Goal: Information Seeking & Learning: Learn about a topic

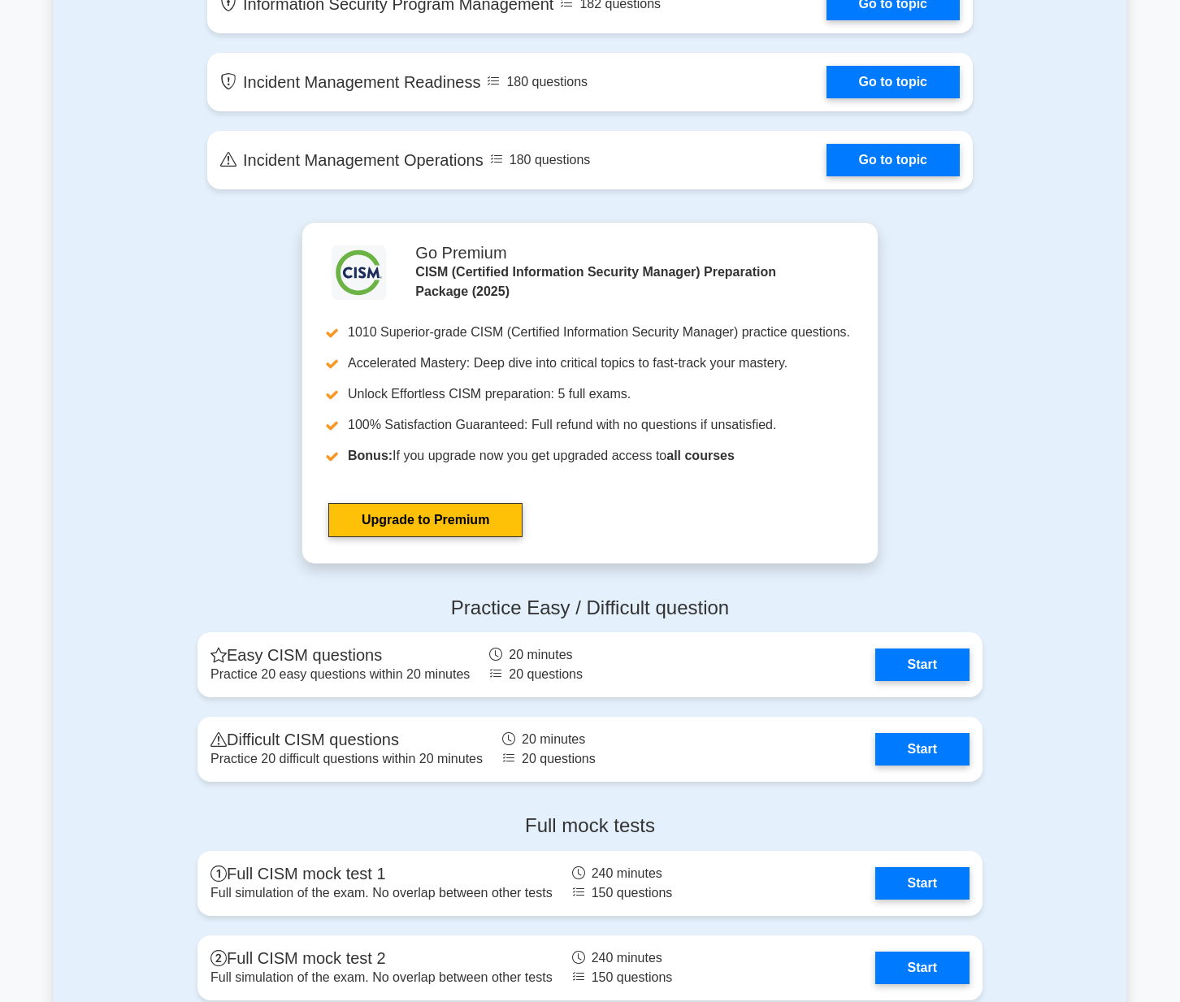
scroll to position [1386, 0]
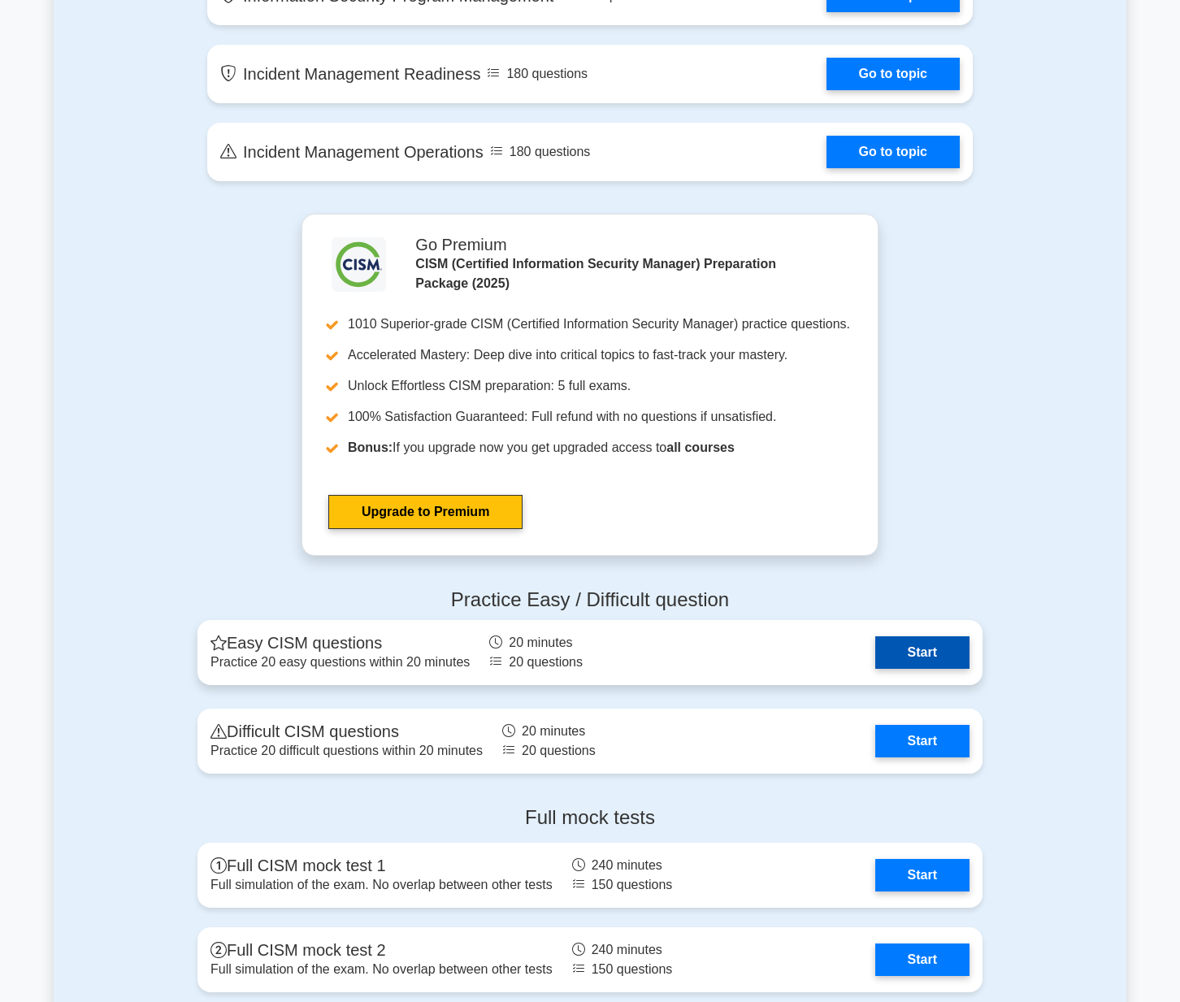
click at [913, 653] on link "Start" at bounding box center [922, 652] width 94 height 33
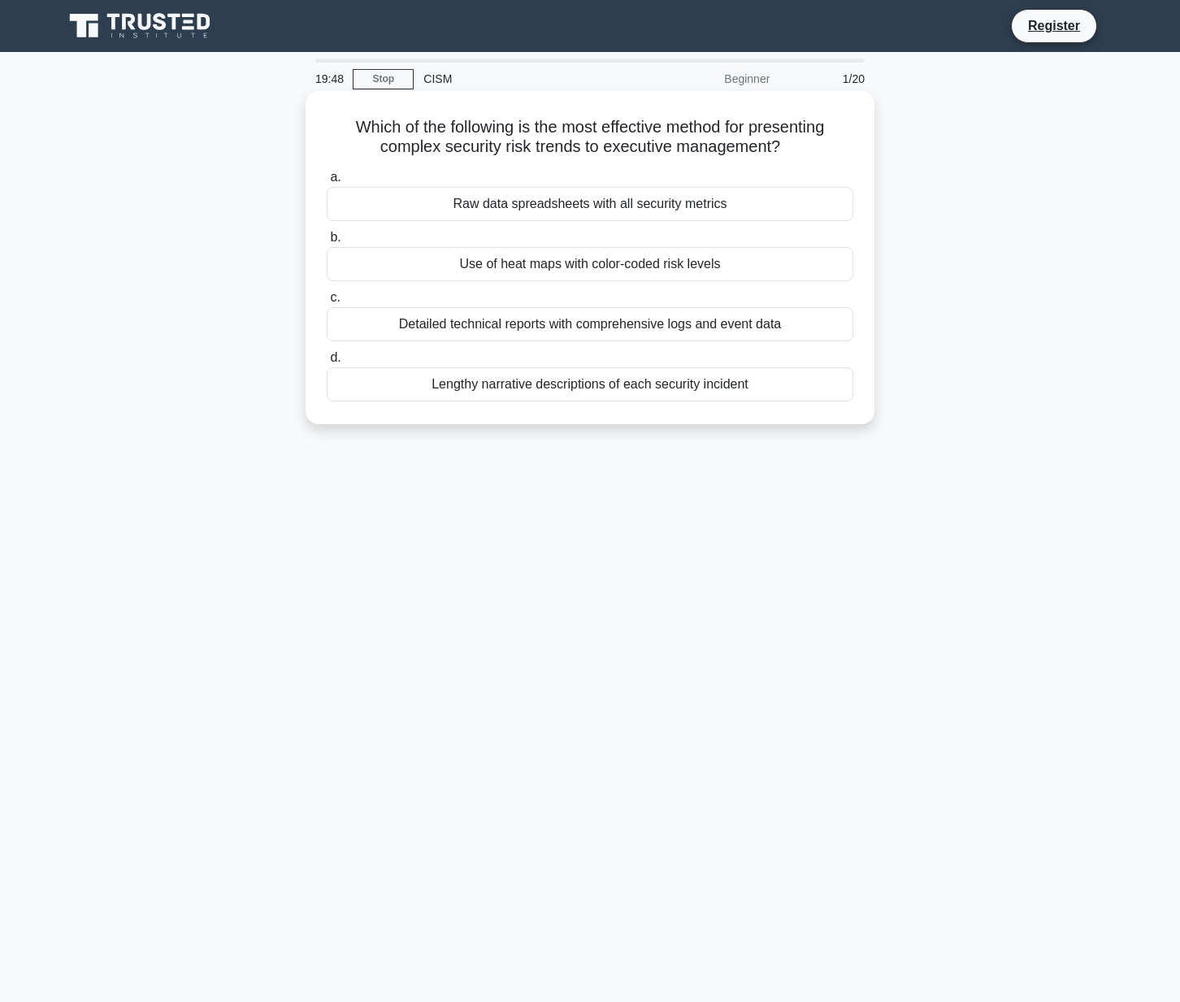
click at [688, 267] on div "Use of heat maps with color-coded risk levels" at bounding box center [590, 264] width 527 height 34
click at [327, 243] on input "b. Use of heat maps with color-coded risk levels" at bounding box center [327, 237] width 0 height 11
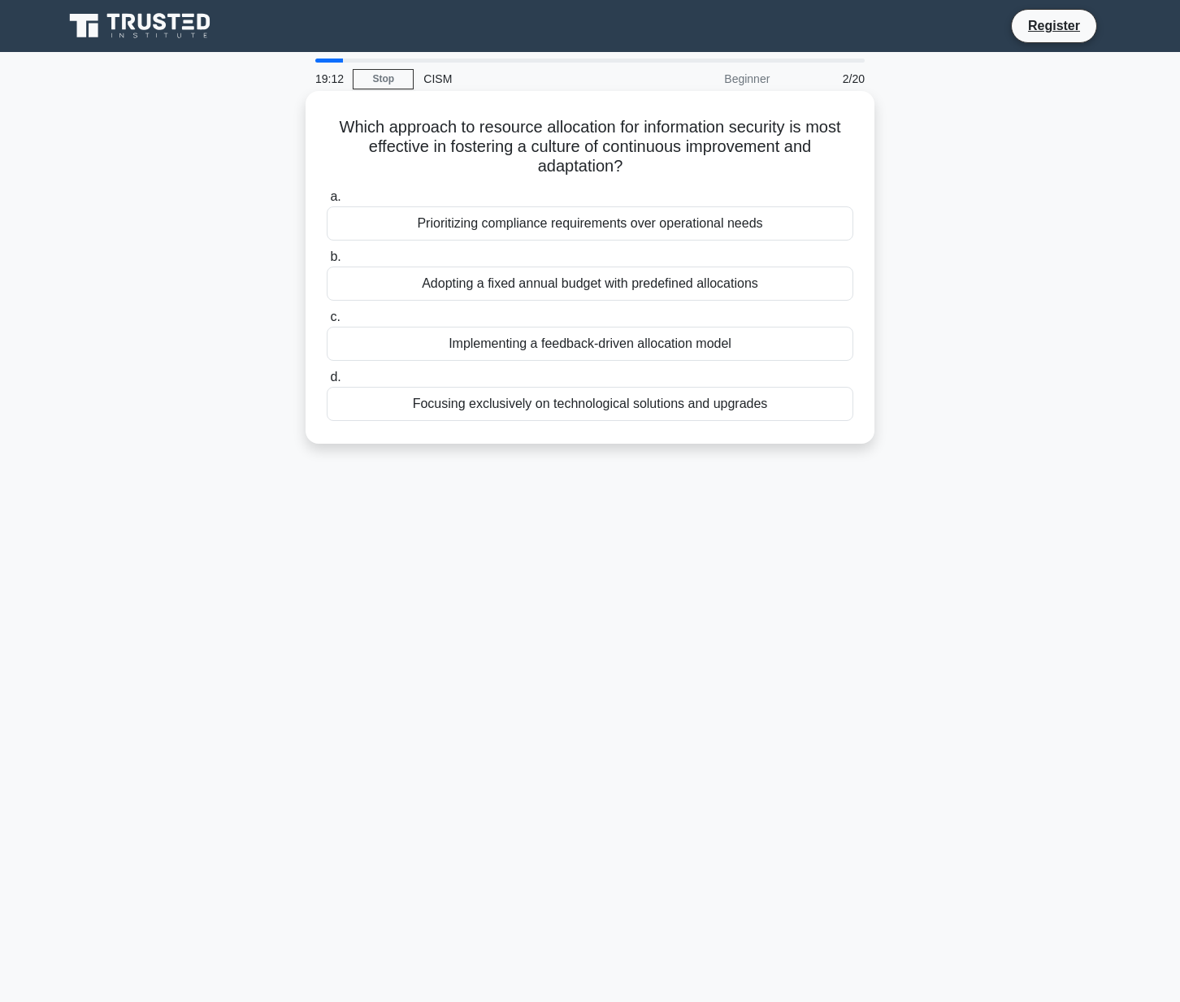
click at [692, 348] on div "Implementing a feedback-driven allocation model" at bounding box center [590, 344] width 527 height 34
click at [327, 323] on input "c. Implementing a feedback-driven allocation model" at bounding box center [327, 317] width 0 height 11
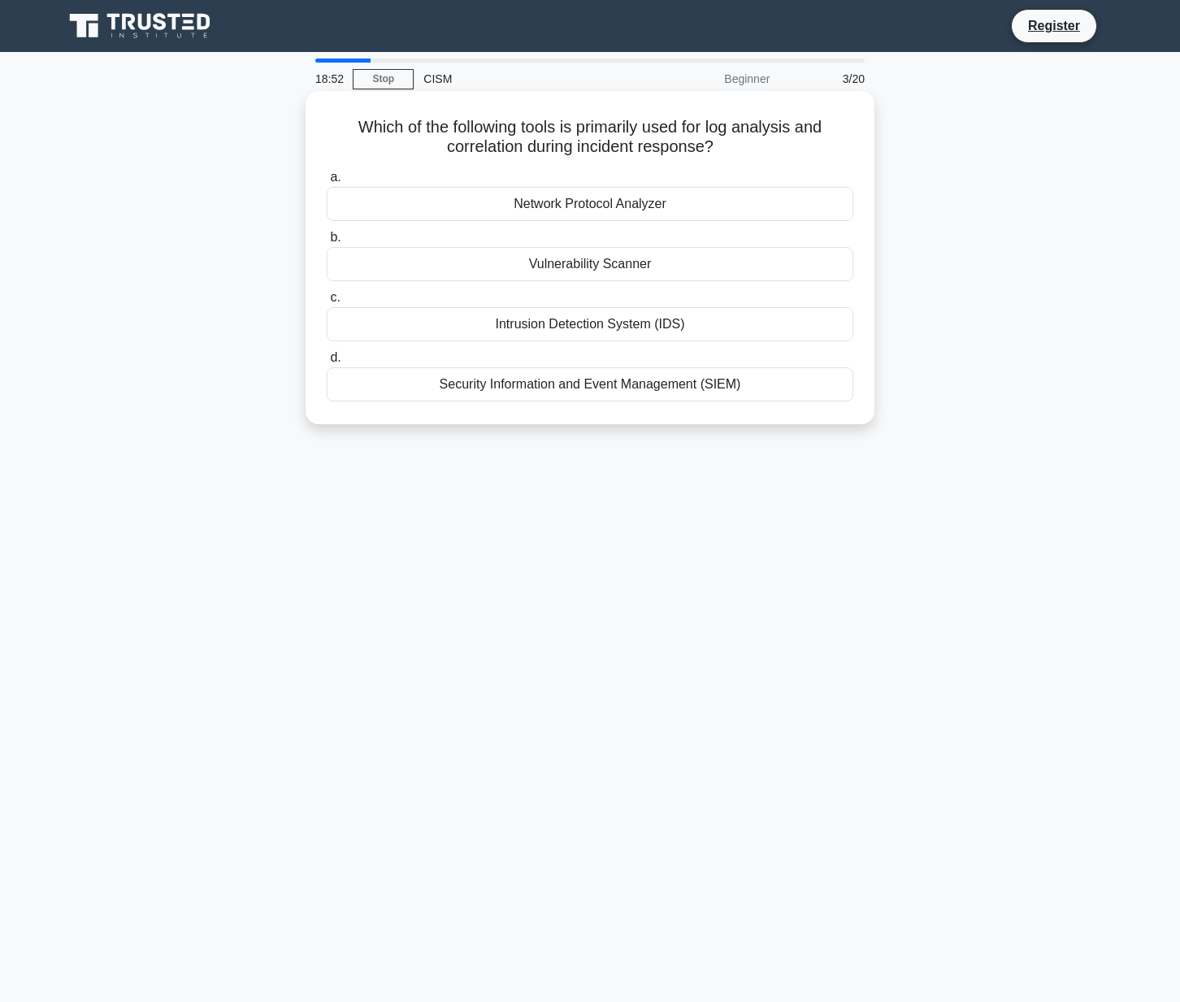
click at [659, 383] on div "Security Information and Event Management (SIEM)" at bounding box center [590, 384] width 527 height 34
click at [327, 363] on input "d. Security Information and Event Management (SIEM)" at bounding box center [327, 358] width 0 height 11
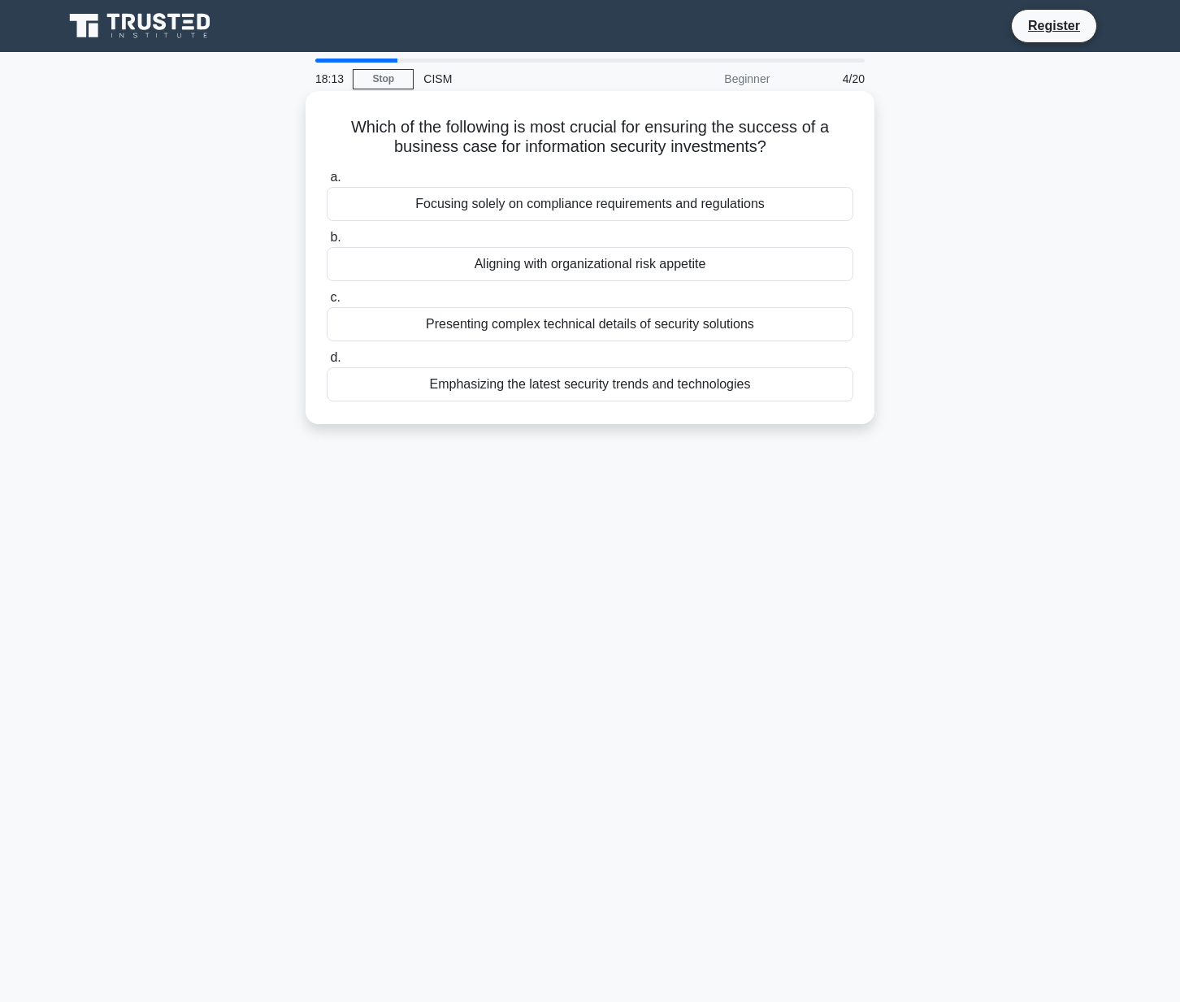
click at [693, 267] on div "Aligning with organizational risk appetite" at bounding box center [590, 264] width 527 height 34
click at [327, 243] on input "b. Aligning with organizational risk appetite" at bounding box center [327, 237] width 0 height 11
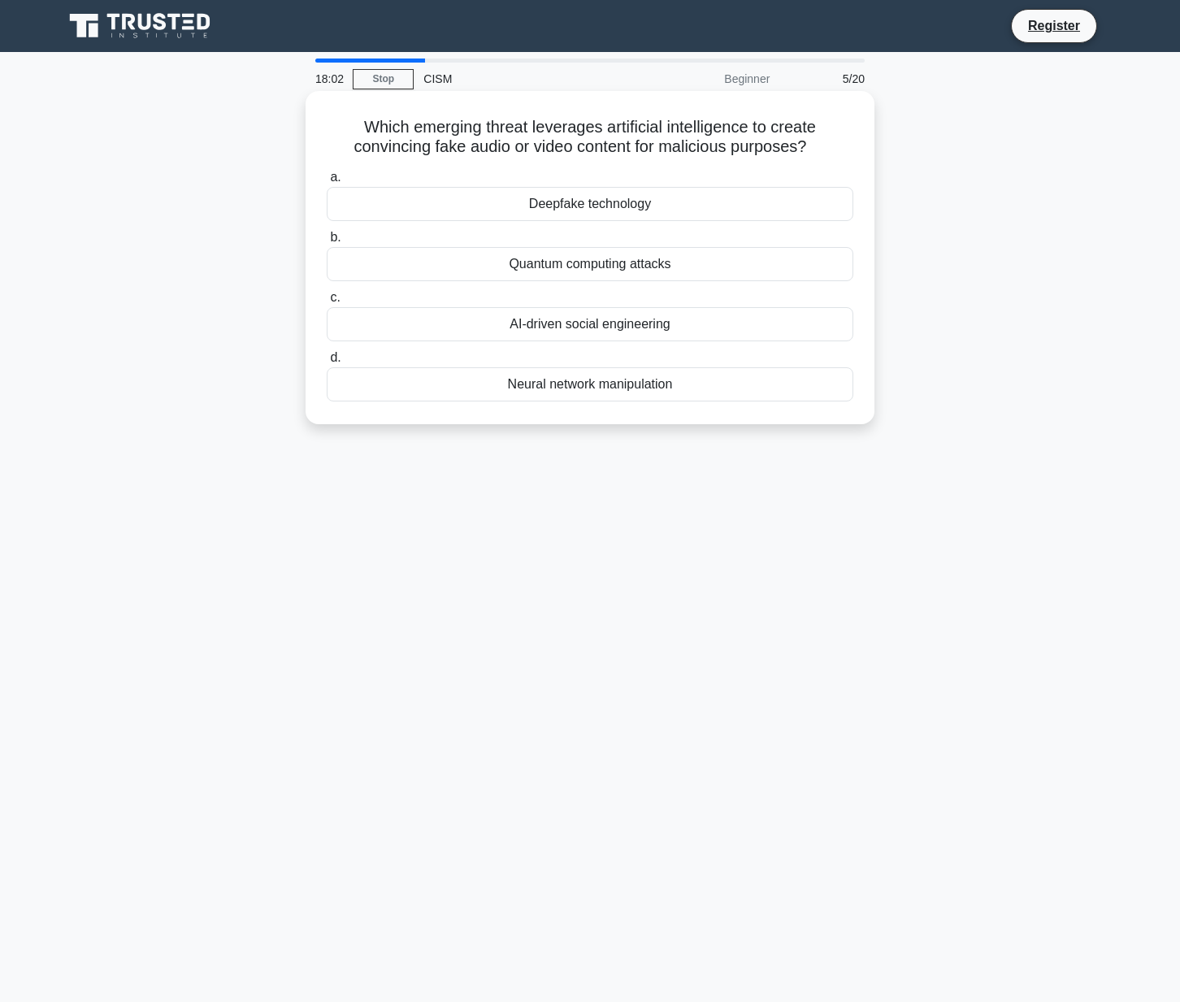
click at [666, 200] on div "Deepfake technology" at bounding box center [590, 204] width 527 height 34
click at [327, 183] on input "a. Deepfake technology" at bounding box center [327, 177] width 0 height 11
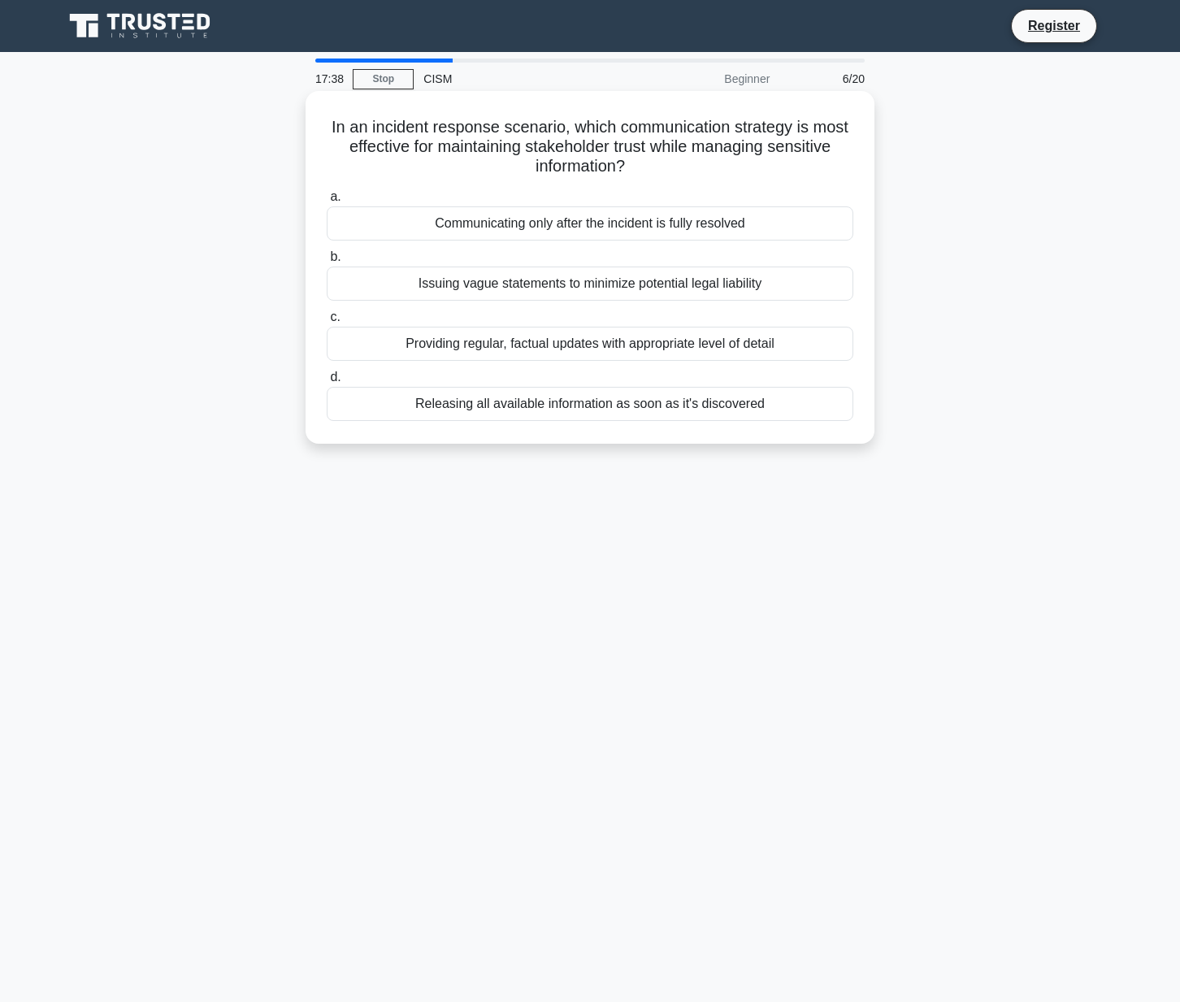
click at [618, 328] on div "Providing regular, factual updates with appropriate level of detail" at bounding box center [590, 344] width 527 height 34
click at [327, 323] on input "c. Providing regular, factual updates with appropriate level of detail" at bounding box center [327, 317] width 0 height 11
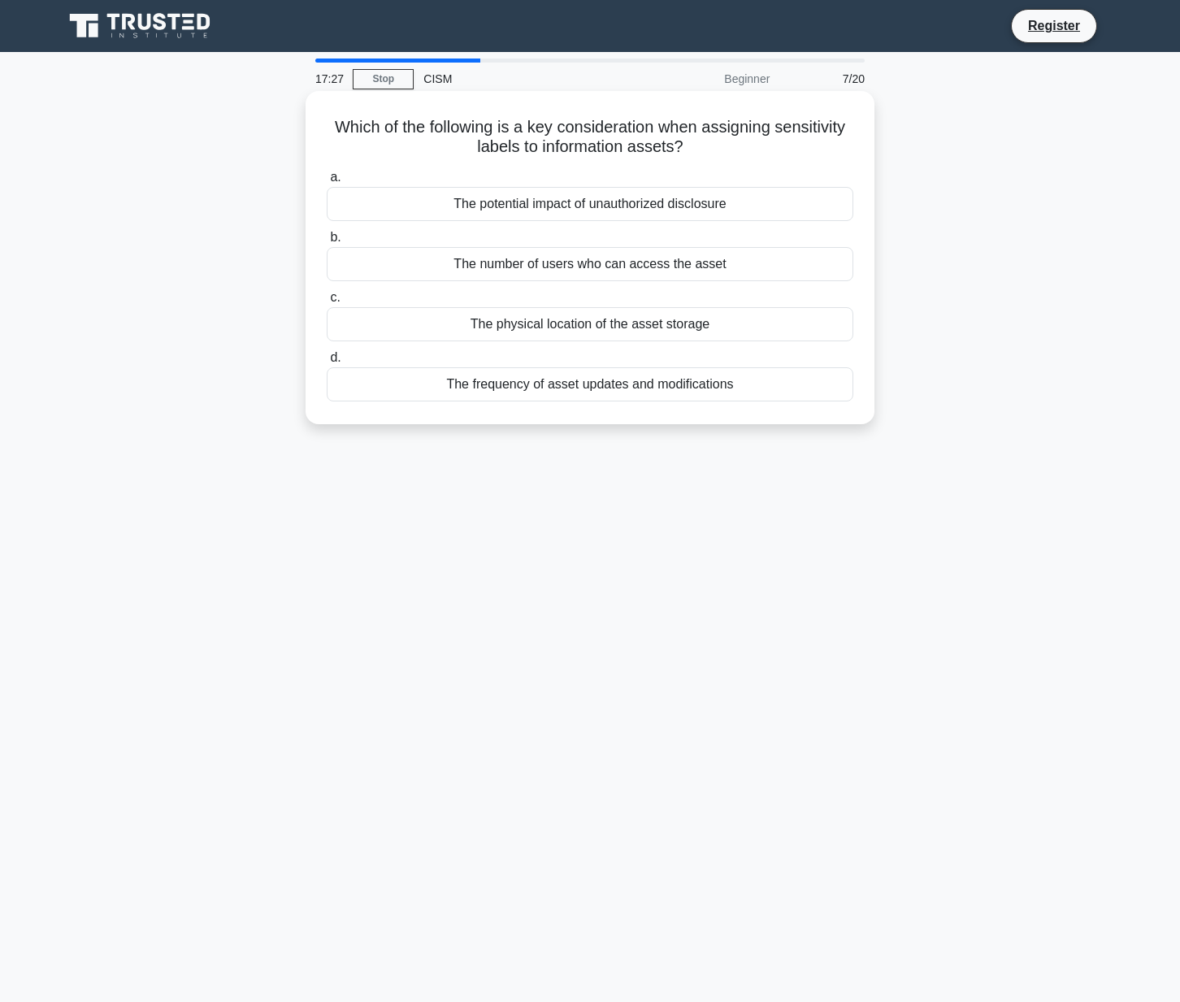
click at [636, 208] on div "The potential impact of unauthorized disclosure" at bounding box center [590, 204] width 527 height 34
click at [327, 183] on input "a. The potential impact of unauthorized disclosure" at bounding box center [327, 177] width 0 height 11
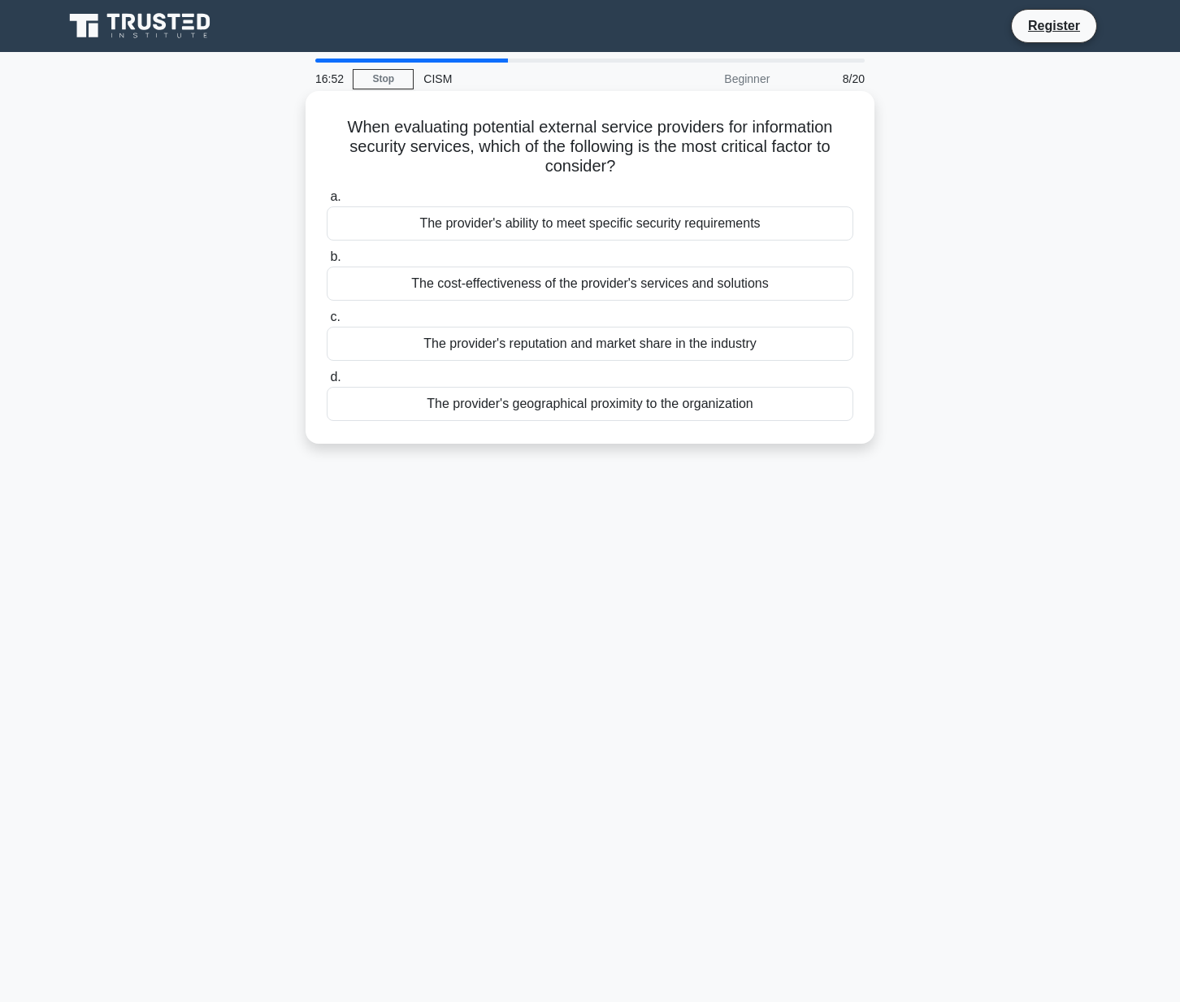
click at [638, 228] on div "The provider's ability to meet specific security requirements" at bounding box center [590, 223] width 527 height 34
click at [327, 202] on input "a. The provider's ability to meet specific security requirements" at bounding box center [327, 197] width 0 height 11
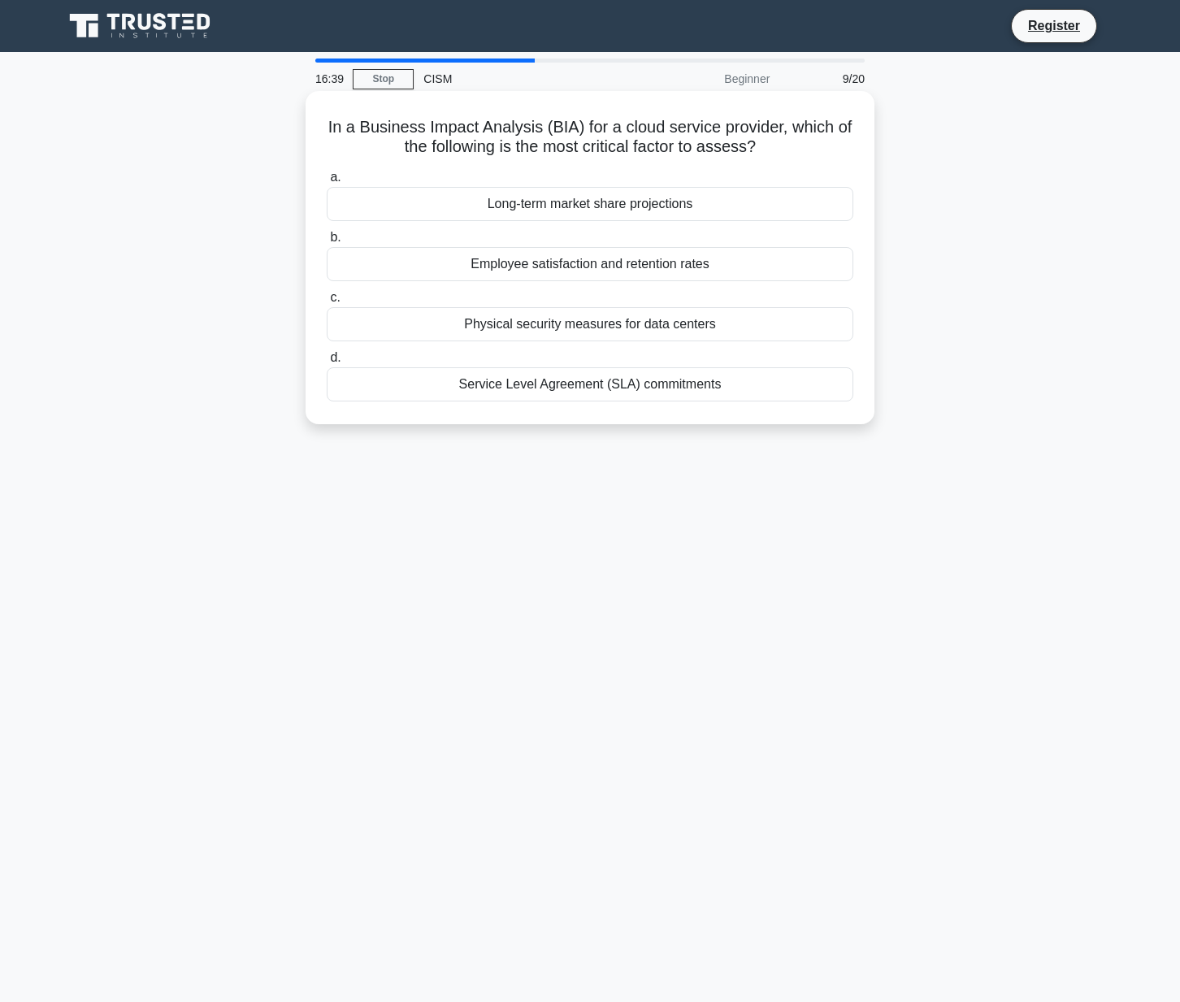
click at [607, 393] on div "Service Level Agreement (SLA) commitments" at bounding box center [590, 384] width 527 height 34
click at [327, 363] on input "d. Service Level Agreement (SLA) commitments" at bounding box center [327, 358] width 0 height 11
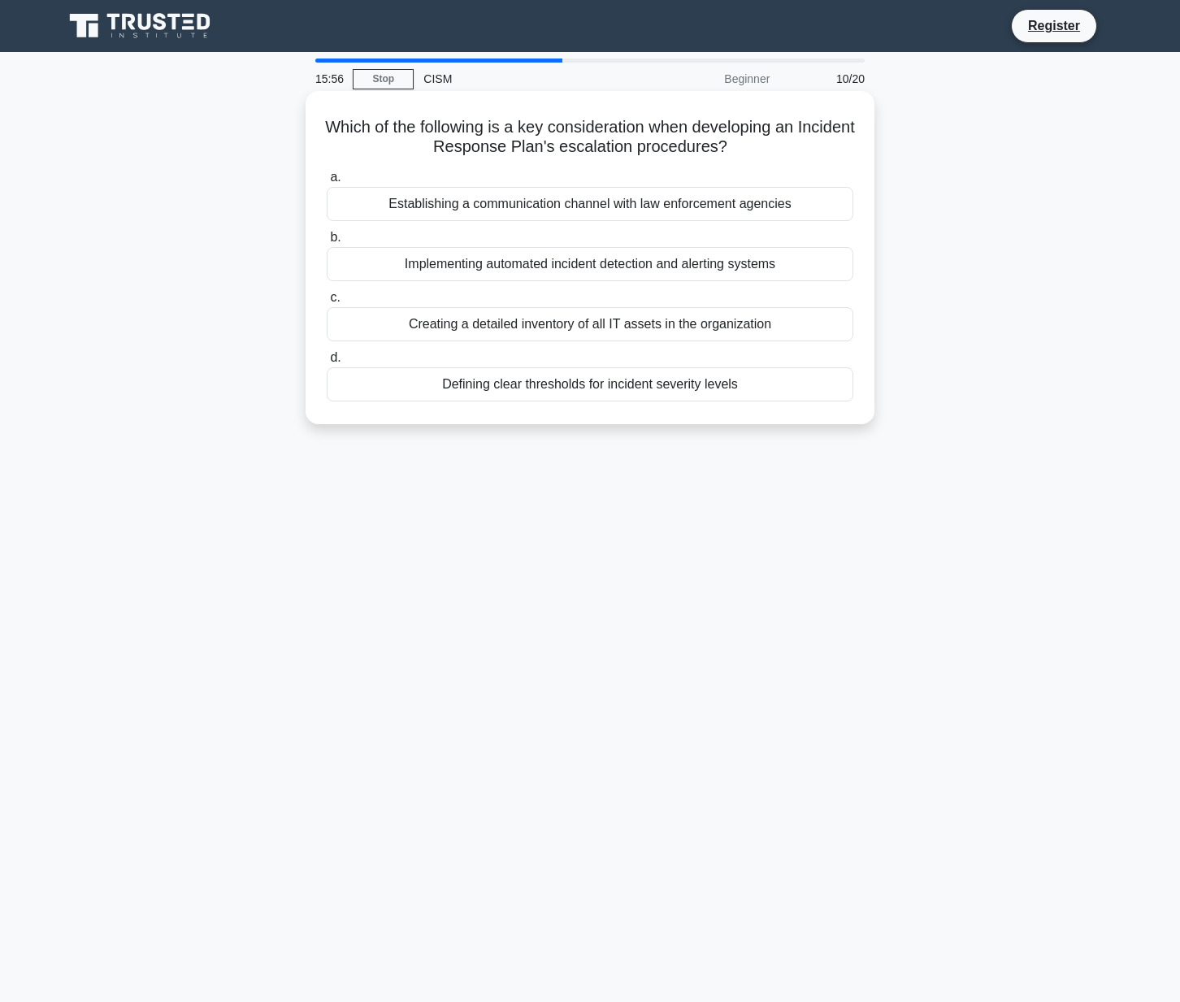
click at [603, 387] on div "Defining clear thresholds for incident severity levels" at bounding box center [590, 384] width 527 height 34
click at [327, 363] on input "d. Defining clear thresholds for incident severity levels" at bounding box center [327, 358] width 0 height 11
click at [560, 202] on div "Aligning classification levels with business objectives" at bounding box center [590, 204] width 527 height 34
click at [327, 183] on input "a. Aligning classification levels with business objectives" at bounding box center [327, 177] width 0 height 11
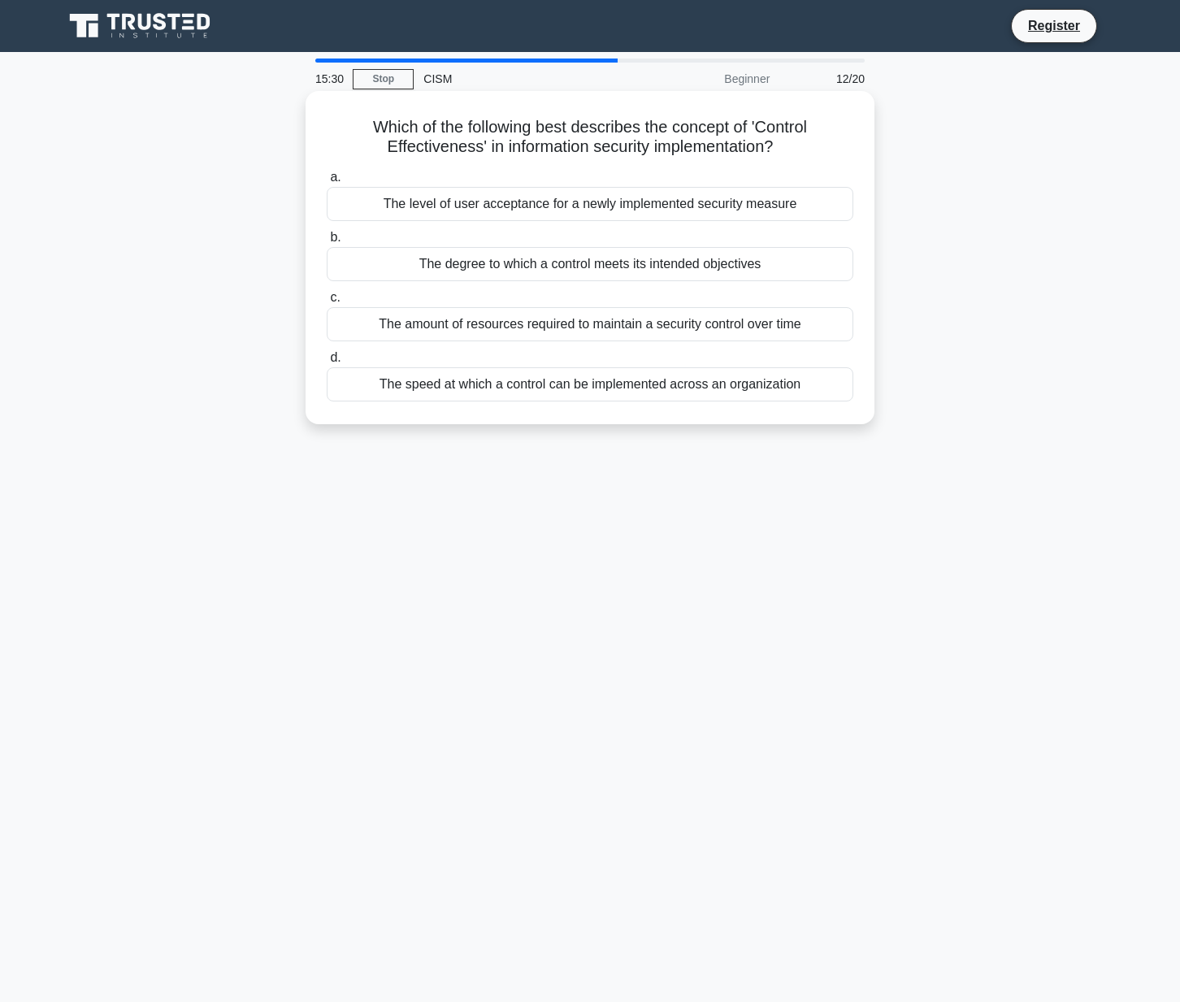
click at [549, 266] on div "The degree to which a control meets its intended objectives" at bounding box center [590, 264] width 527 height 34
click at [327, 243] on input "b. The degree to which a control meets its intended objectives" at bounding box center [327, 237] width 0 height 11
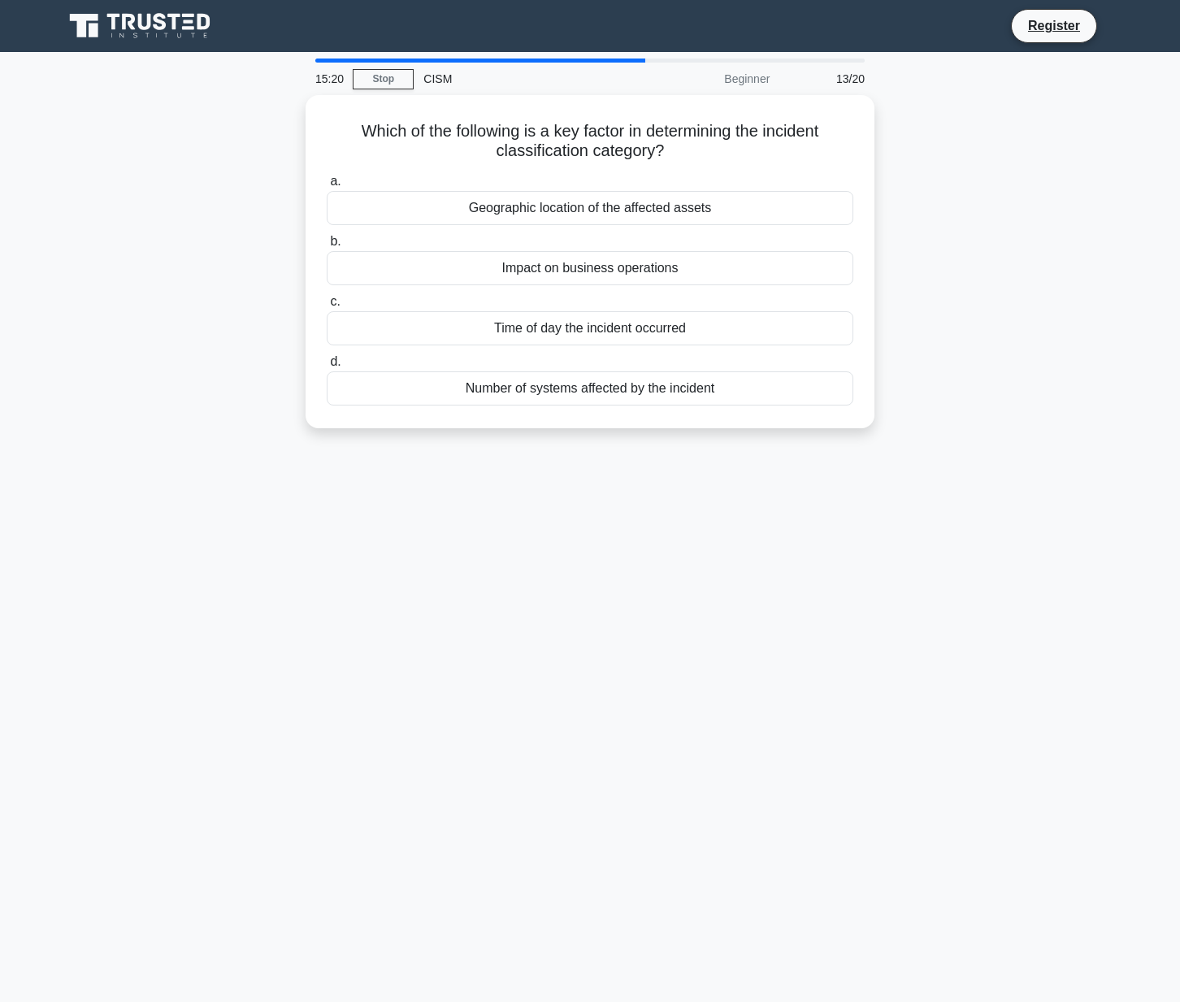
click at [549, 266] on div "Impact on business operations" at bounding box center [590, 268] width 527 height 34
click at [327, 247] on input "b. Impact on business operations" at bounding box center [327, 241] width 0 height 11
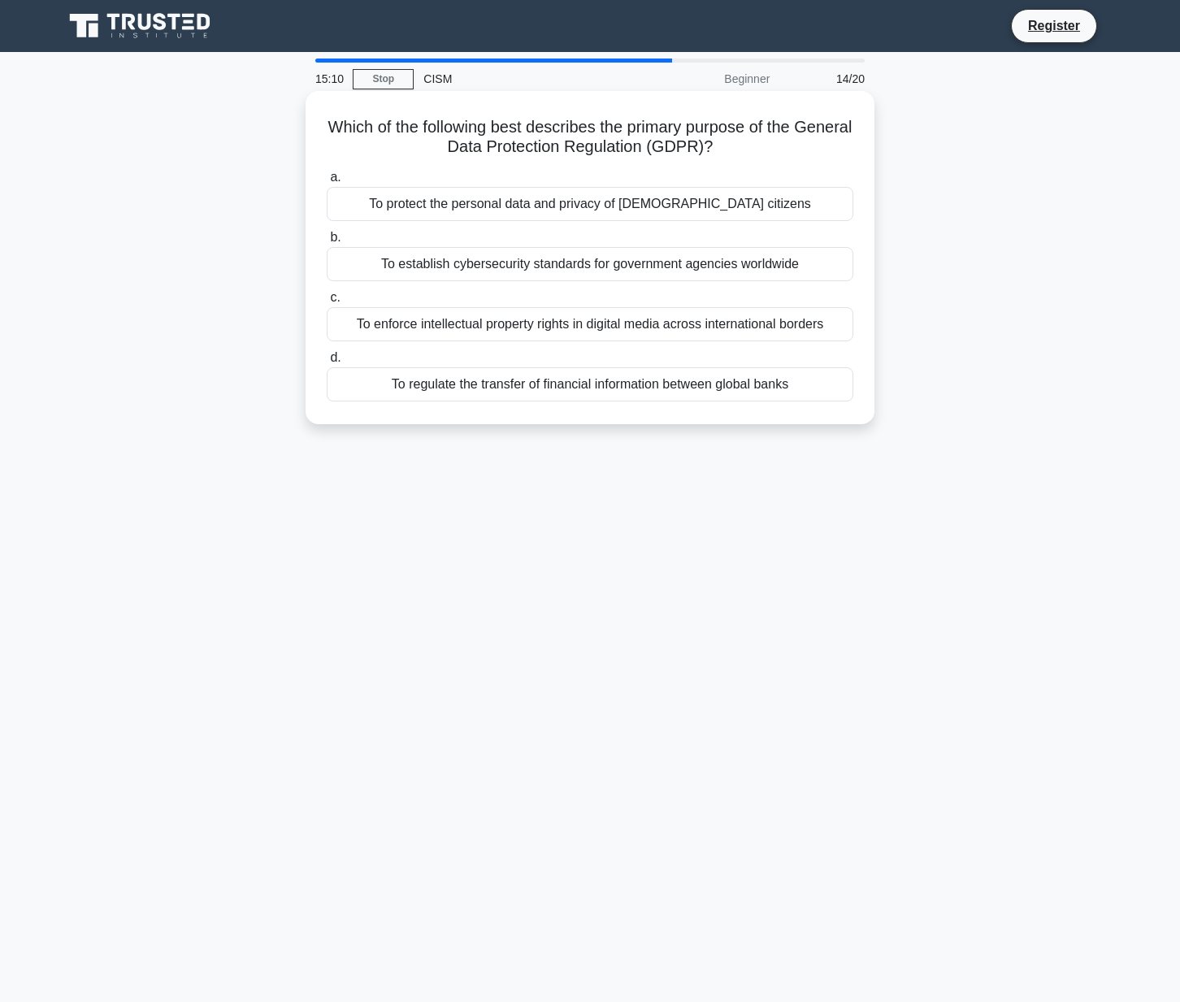
click at [552, 201] on div "To protect the personal data and privacy of EU citizens" at bounding box center [590, 204] width 527 height 34
click at [327, 183] on input "a. To protect the personal data and privacy of EU citizens" at bounding box center [327, 177] width 0 height 11
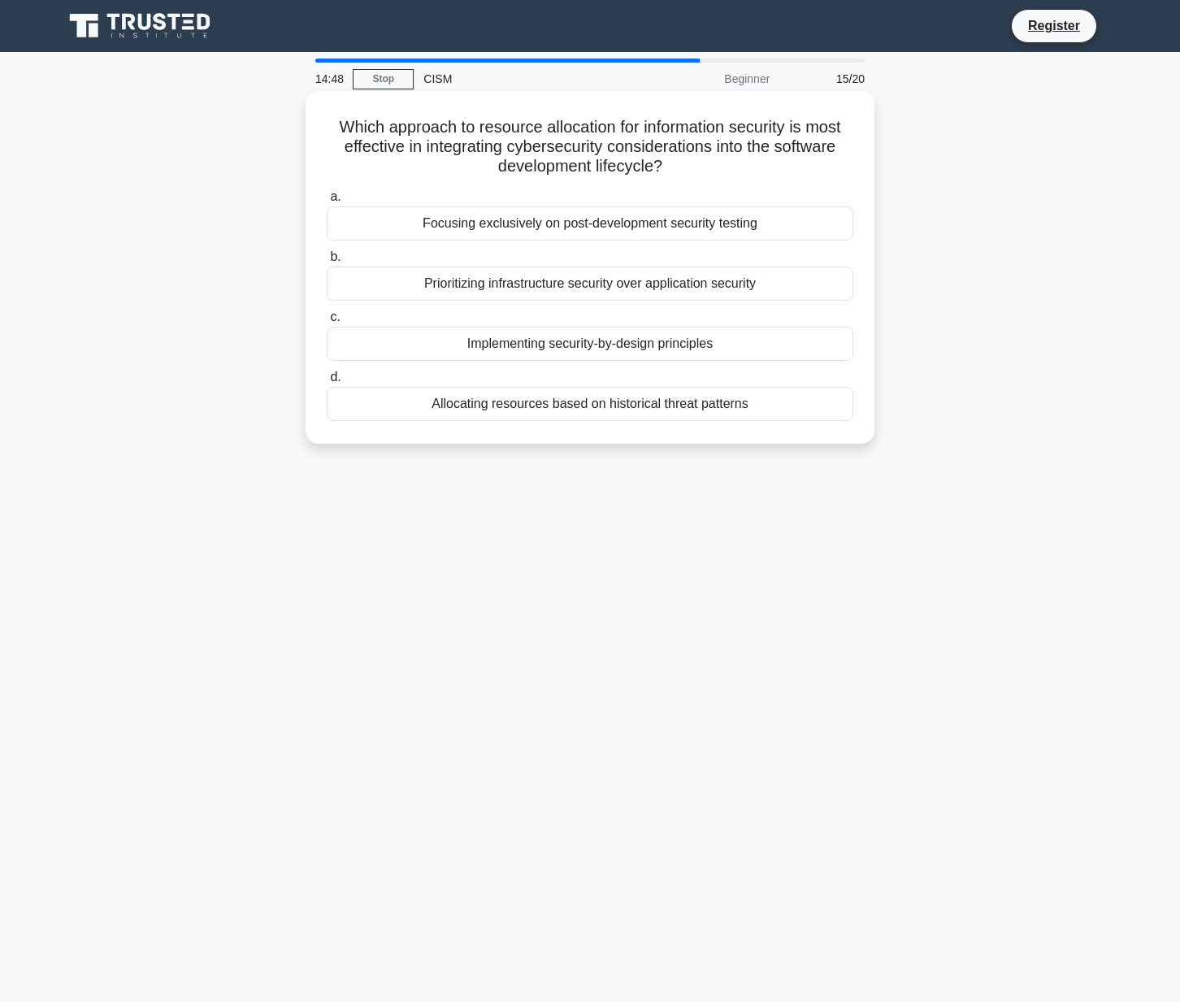
click at [563, 342] on div "Implementing security-by-design principles" at bounding box center [590, 344] width 527 height 34
click at [327, 323] on input "c. Implementing security-by-design principles" at bounding box center [327, 317] width 0 height 11
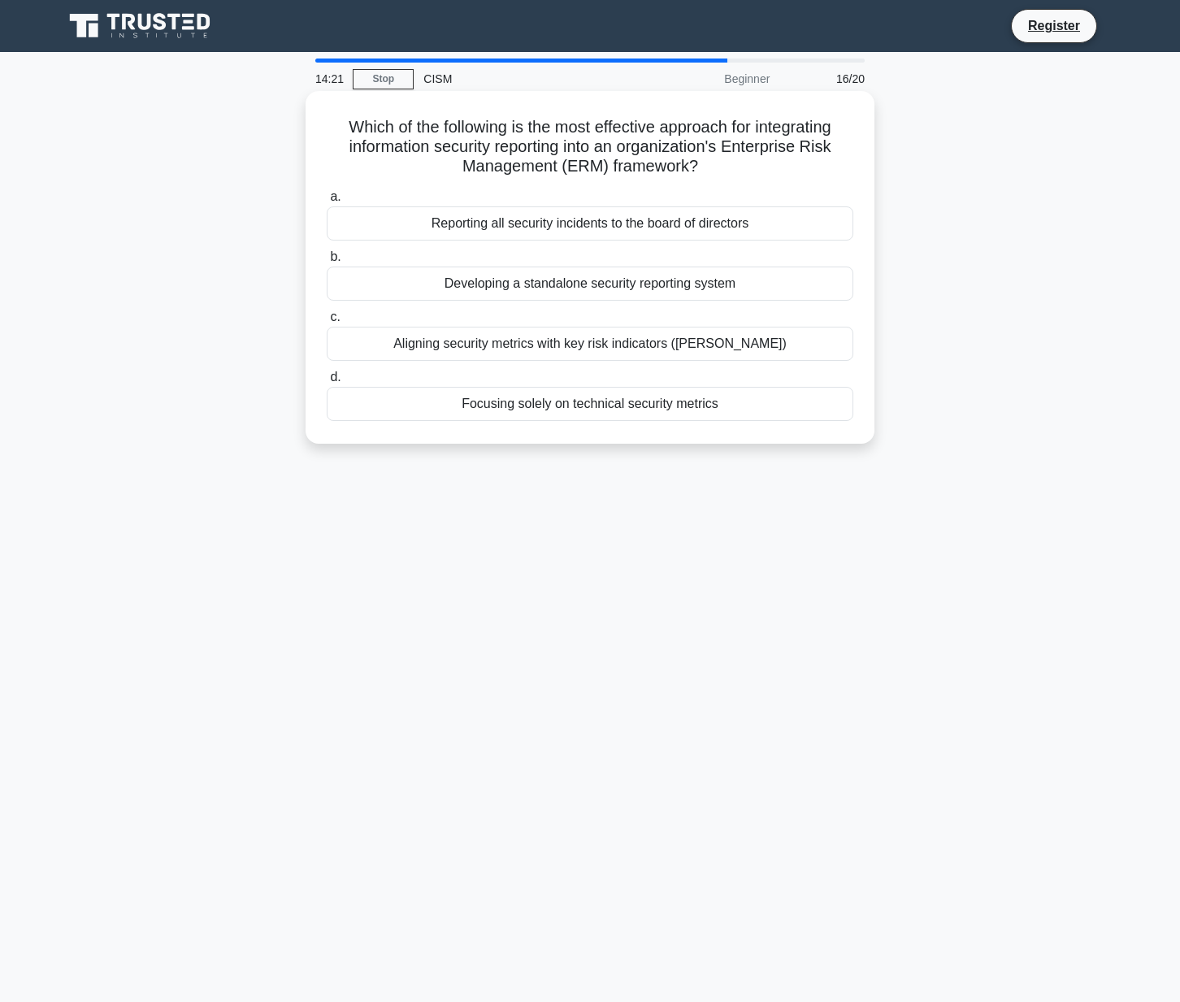
click at [539, 345] on div "Aligning security metrics with key risk indicators (KRIs)" at bounding box center [590, 344] width 527 height 34
click at [327, 323] on input "c. Aligning security metrics with key risk indicators (KRIs)" at bounding box center [327, 317] width 0 height 11
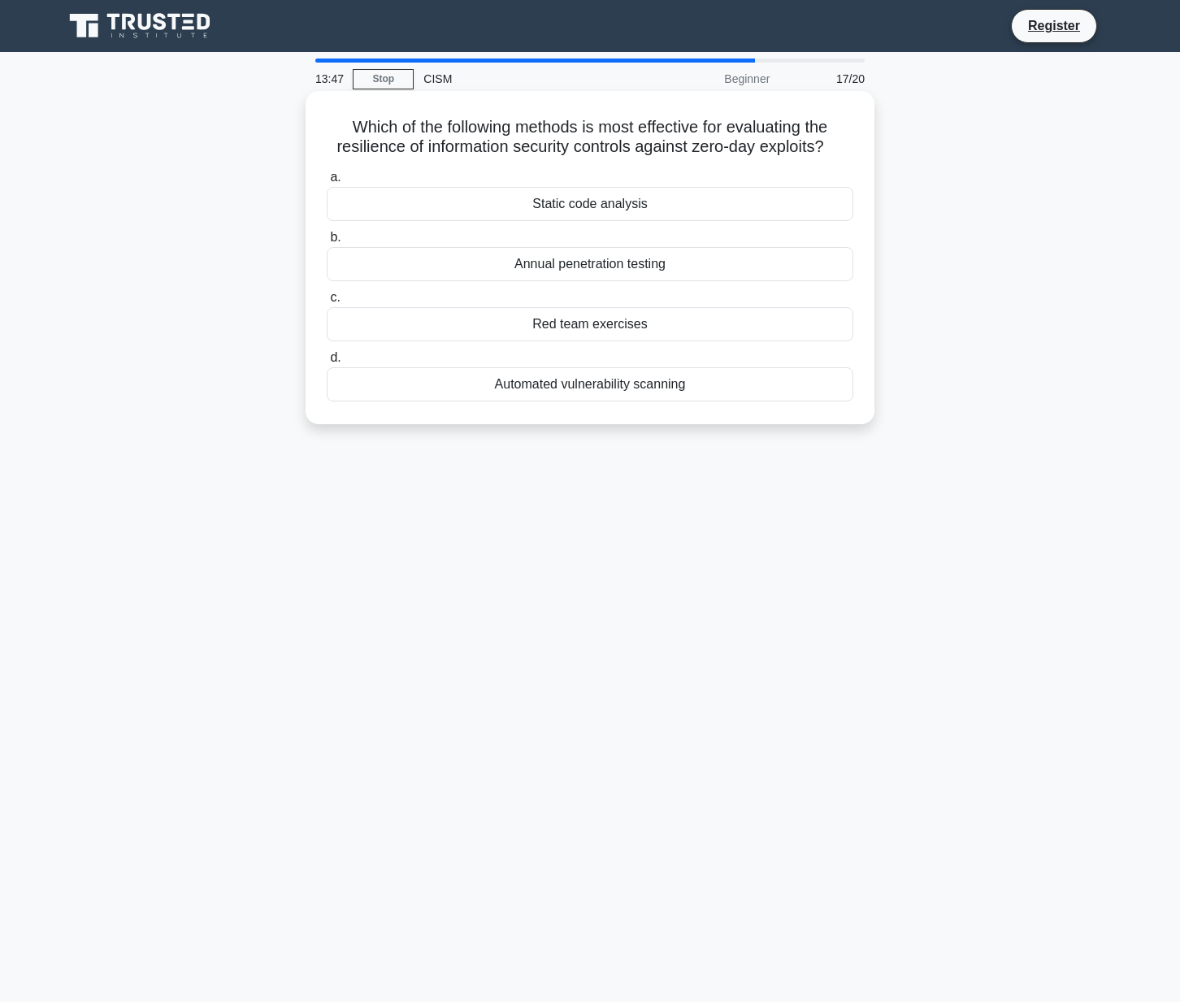
click at [549, 324] on div "Red team exercises" at bounding box center [590, 324] width 527 height 34
click at [327, 303] on input "c. Red team exercises" at bounding box center [327, 298] width 0 height 11
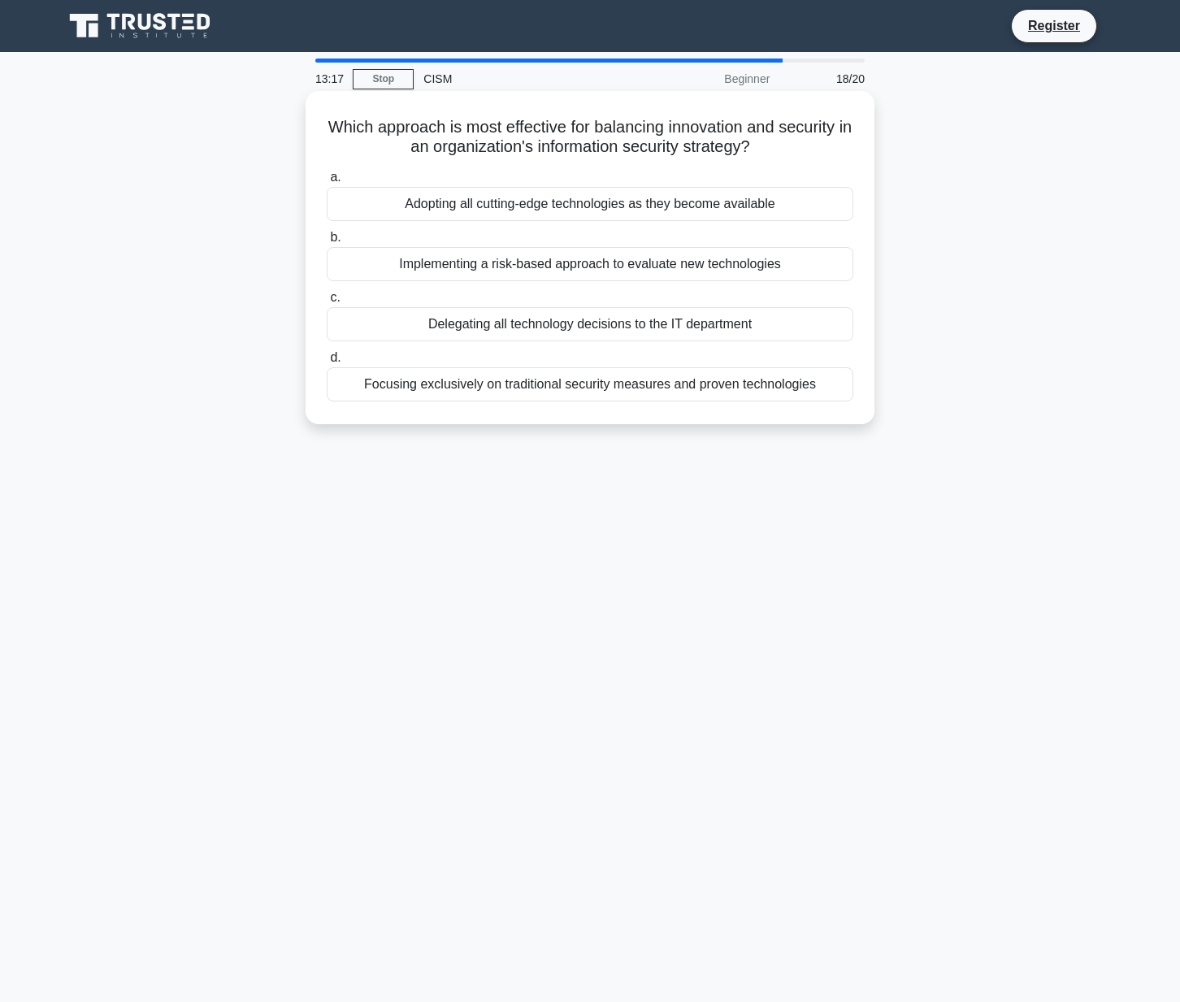
click at [568, 267] on div "Implementing a risk-based approach to evaluate new technologies" at bounding box center [590, 264] width 527 height 34
click at [327, 243] on input "b. Implementing a risk-based approach to evaluate new technologies" at bounding box center [327, 237] width 0 height 11
click at [575, 267] on div "Using a Security Information and Event Management (SIEM) system" at bounding box center [590, 264] width 527 height 34
click at [327, 243] on input "b. Using a Security Information and Event Management (SIEM) system" at bounding box center [327, 237] width 0 height 11
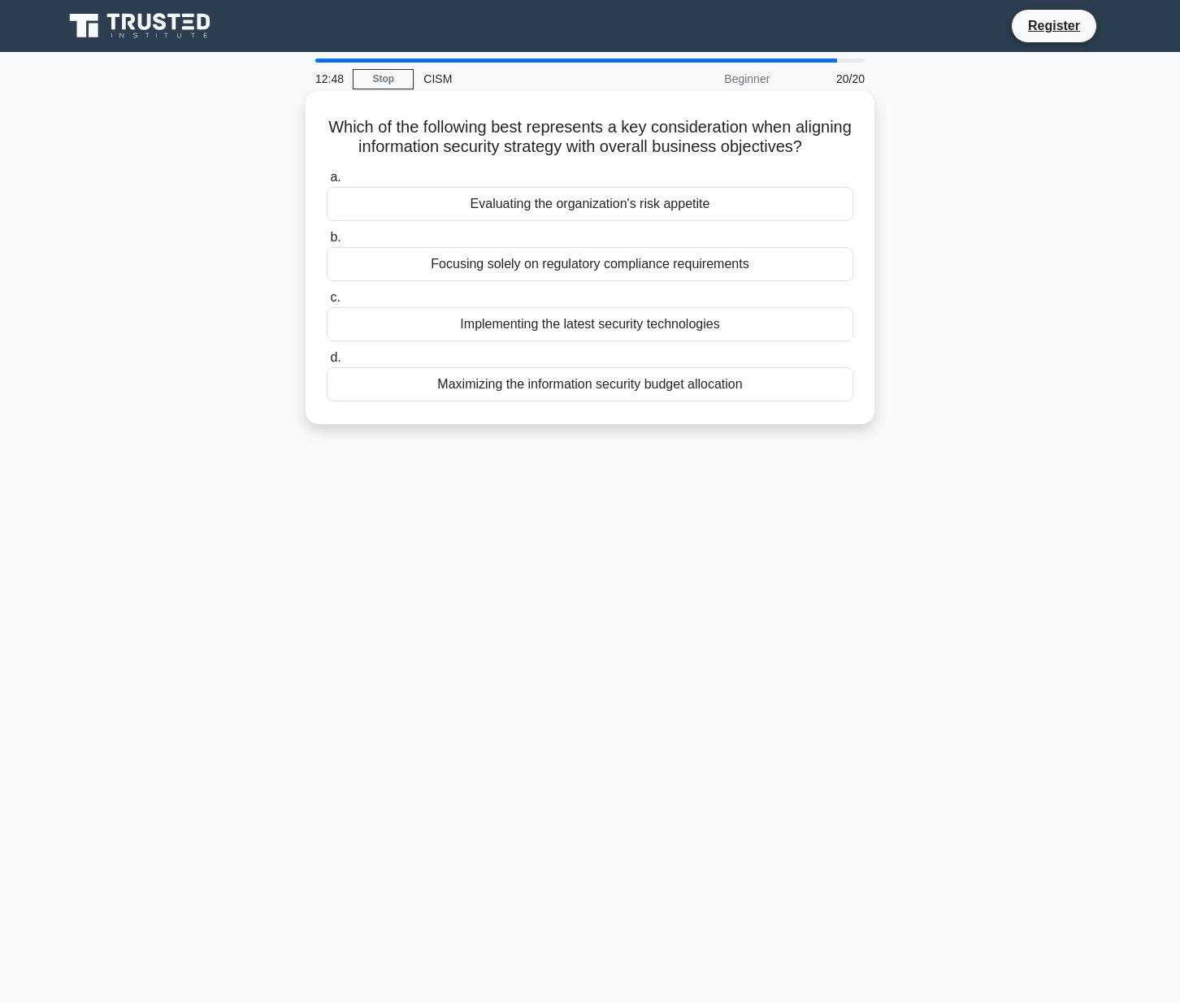
click at [560, 208] on div "Evaluating the organization's risk appetite" at bounding box center [590, 204] width 527 height 34
click at [327, 183] on input "a. Evaluating the organization's risk appetite" at bounding box center [327, 177] width 0 height 11
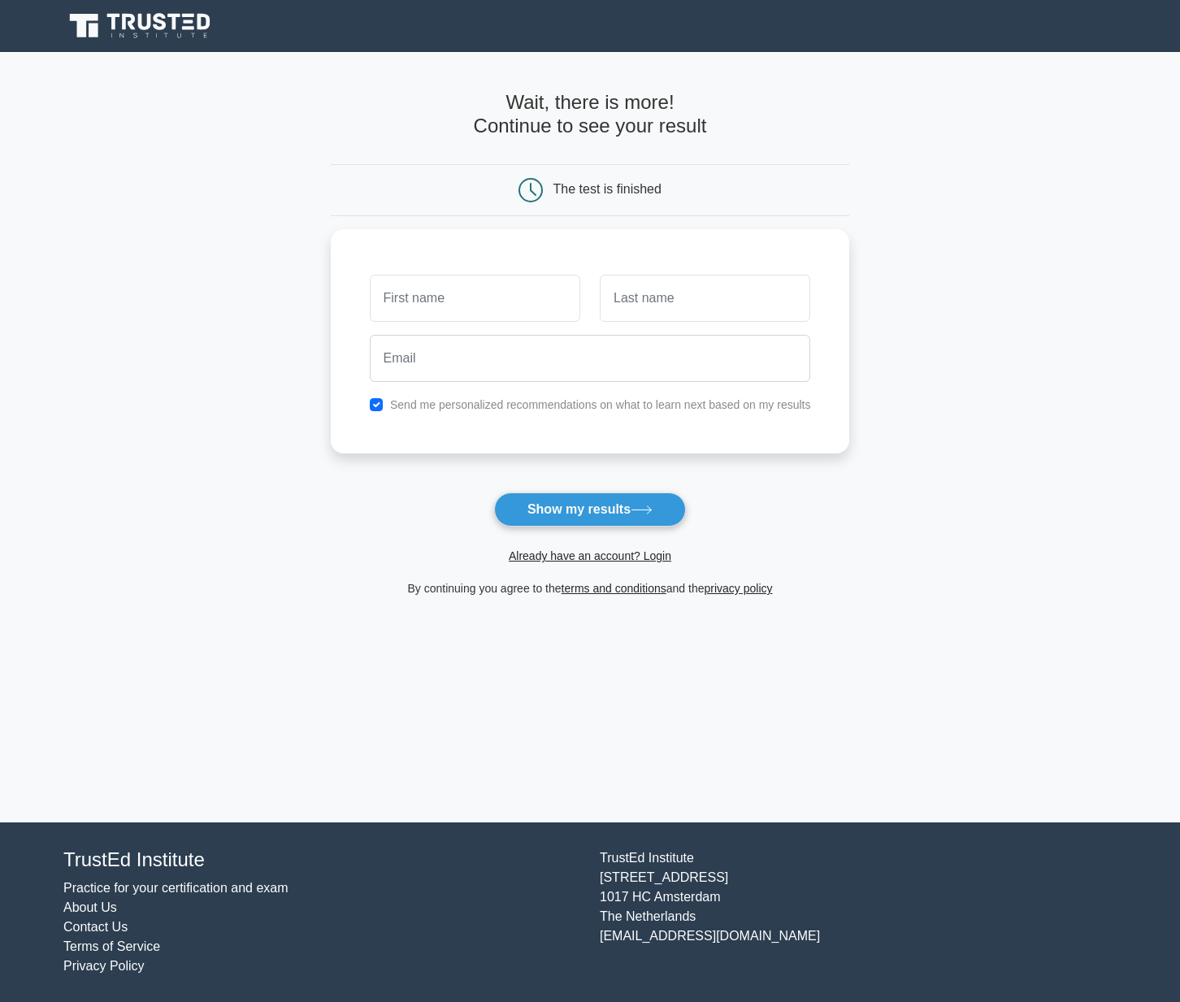
type input "[PERSON_NAME]"
type input "Yap"
type input "[PERSON_NAME][EMAIL_ADDRESS][PERSON_NAME][DOMAIN_NAME]"
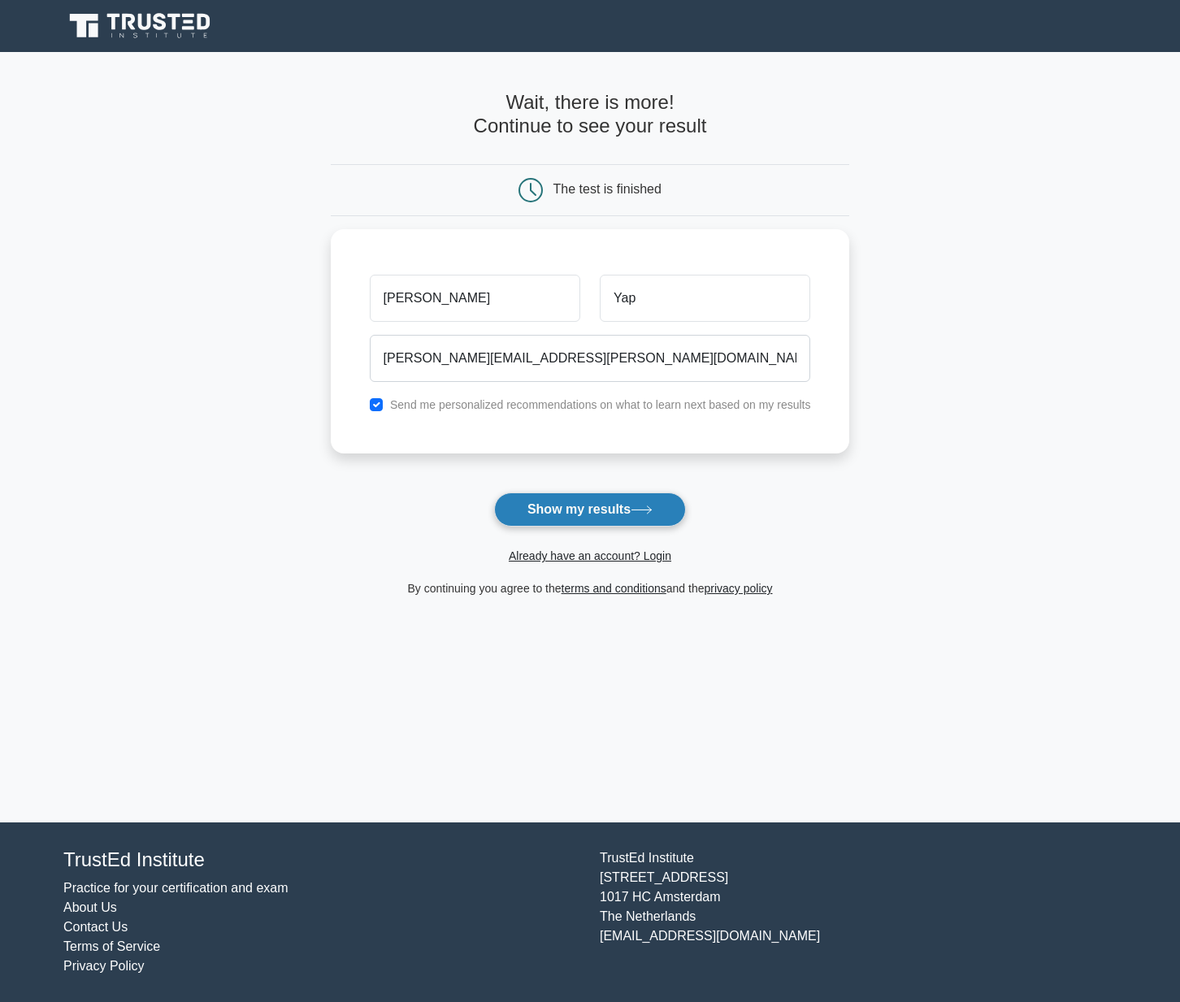
click at [566, 510] on button "Show my results" at bounding box center [590, 509] width 192 height 34
